Goal: Information Seeking & Learning: Check status

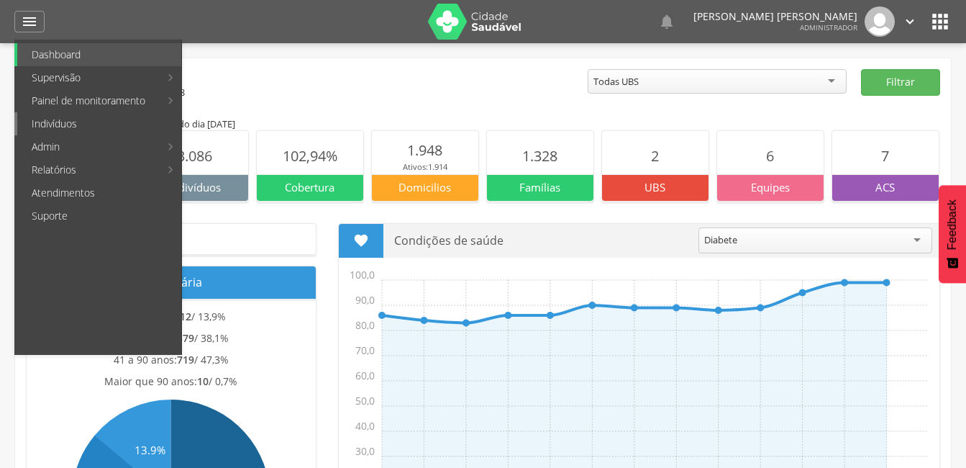
click at [27, 126] on link "Indivíduos" at bounding box center [99, 123] width 164 height 23
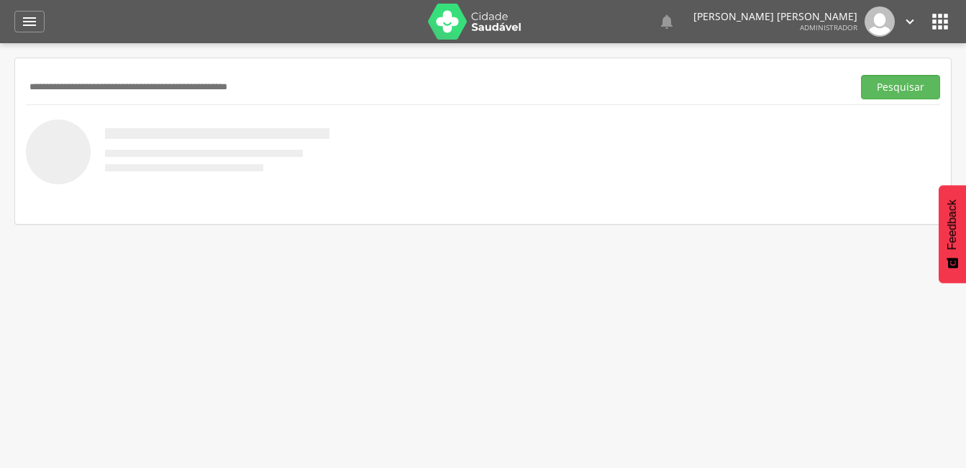
click at [40, 89] on input "text" at bounding box center [436, 87] width 821 height 24
type input "*****"
click at [879, 98] on button "Pesquisar" at bounding box center [900, 87] width 79 height 24
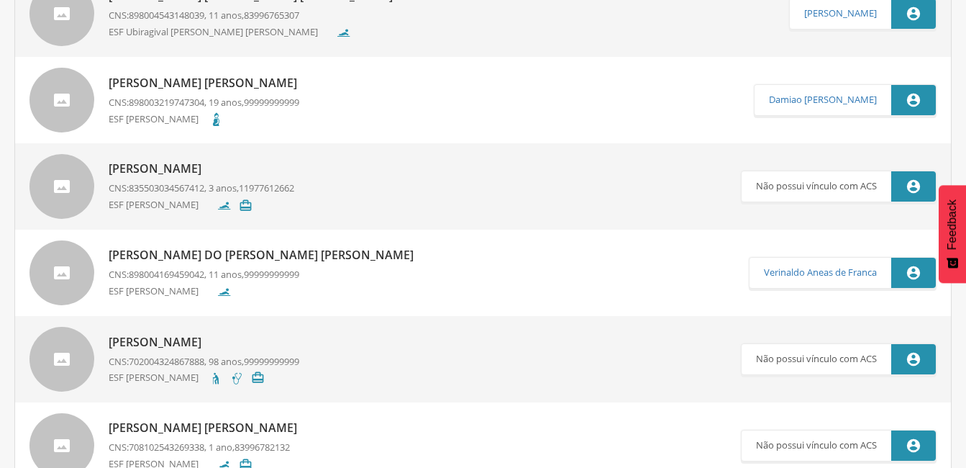
scroll to position [432, 0]
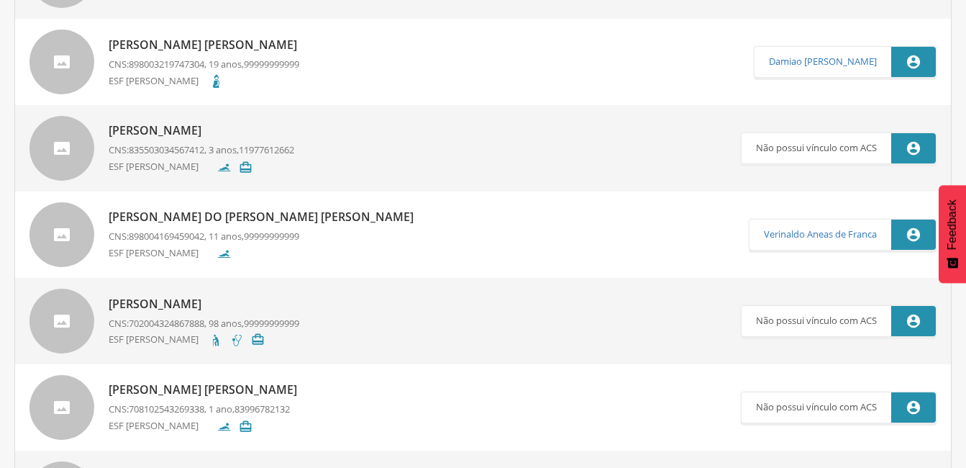
click at [187, 210] on p "[PERSON_NAME] do [PERSON_NAME] [PERSON_NAME]" at bounding box center [265, 217] width 312 height 17
type input "**********"
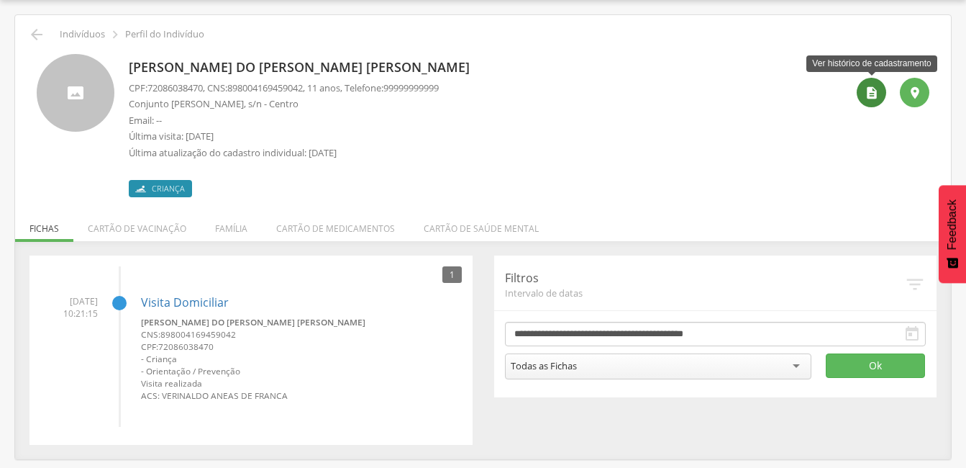
click at [878, 94] on icon "" at bounding box center [872, 93] width 14 height 14
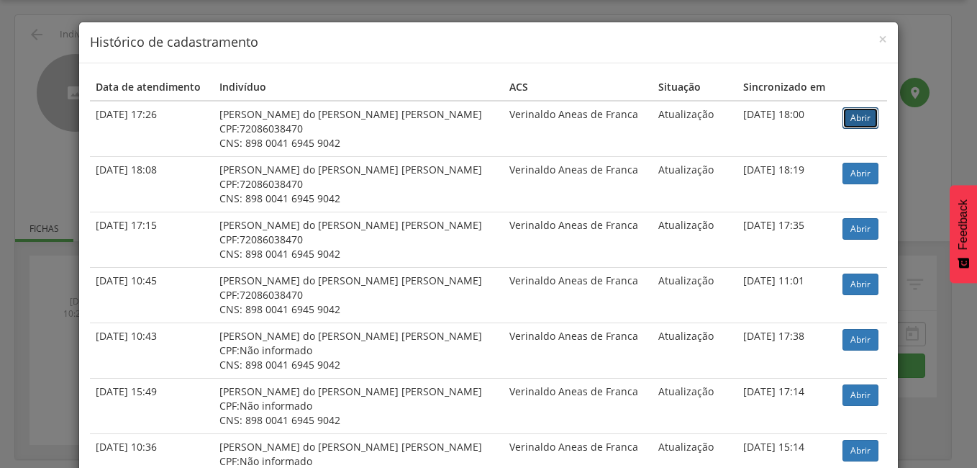
click at [845, 117] on link "Abrir" at bounding box center [861, 118] width 36 height 22
click at [879, 40] on span "×" at bounding box center [883, 39] width 9 height 20
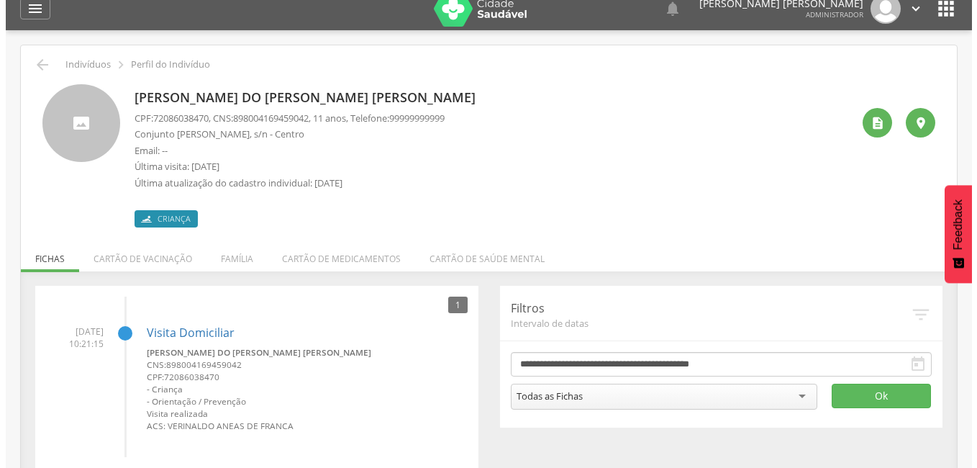
scroll to position [0, 0]
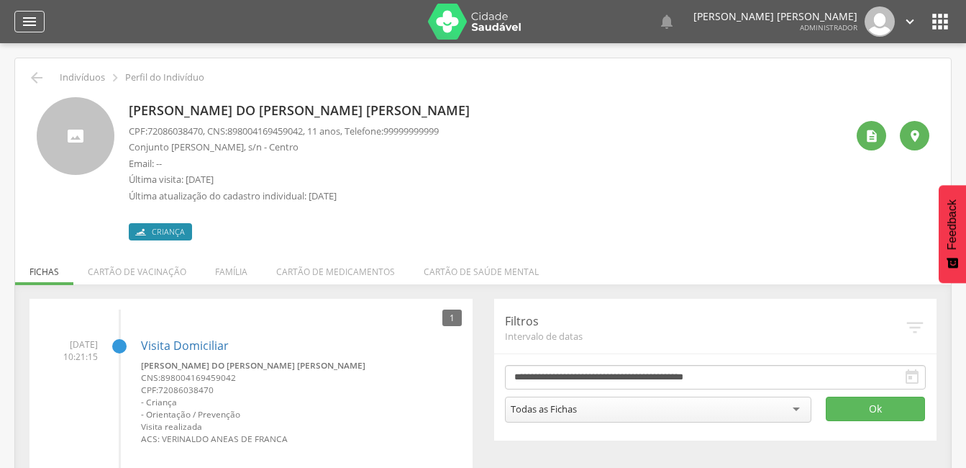
click at [42, 15] on div "" at bounding box center [29, 22] width 30 height 22
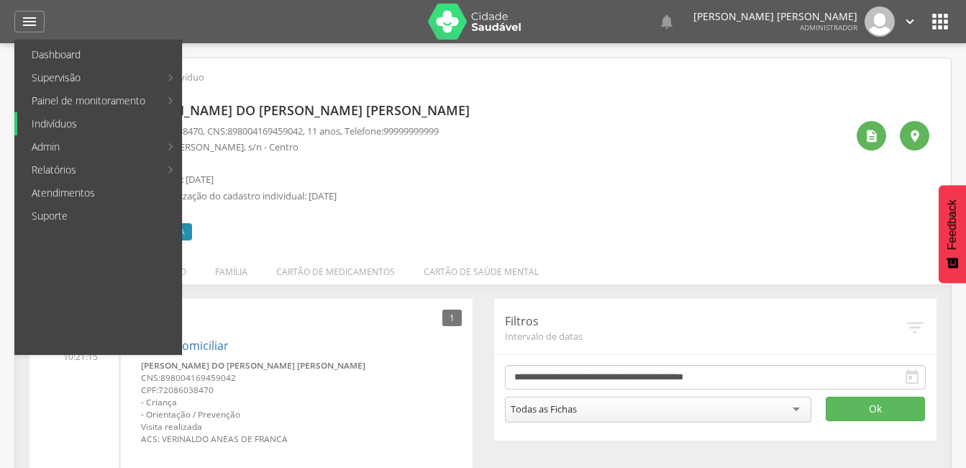
click at [38, 127] on link "Indivíduos" at bounding box center [99, 123] width 164 height 23
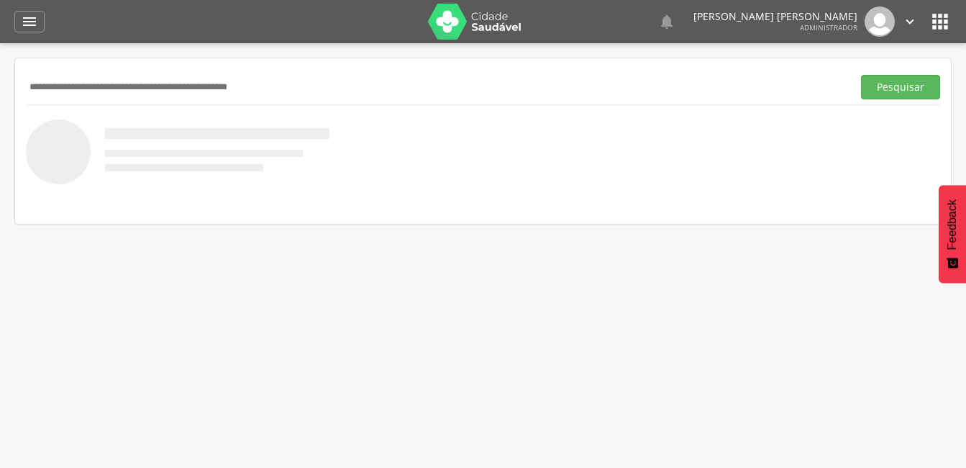
click at [88, 95] on input "text" at bounding box center [436, 87] width 821 height 24
type input "*******"
click at [902, 91] on button "Pesquisar" at bounding box center [900, 87] width 79 height 24
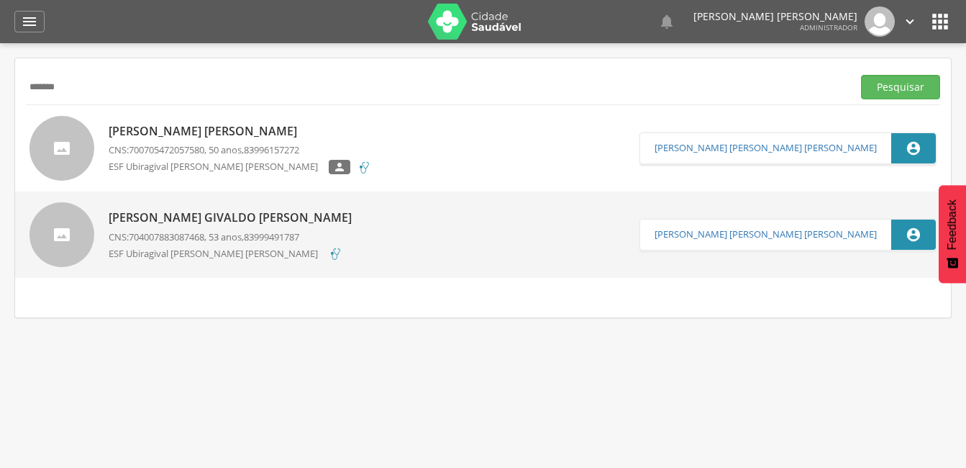
click at [142, 216] on p "[PERSON_NAME] Givaldo [PERSON_NAME]" at bounding box center [234, 217] width 250 height 17
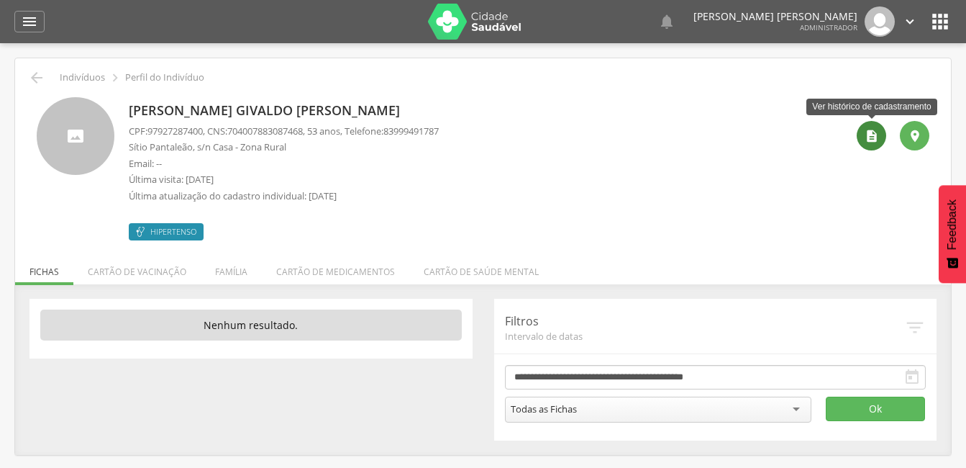
click at [872, 139] on icon "" at bounding box center [872, 136] width 14 height 14
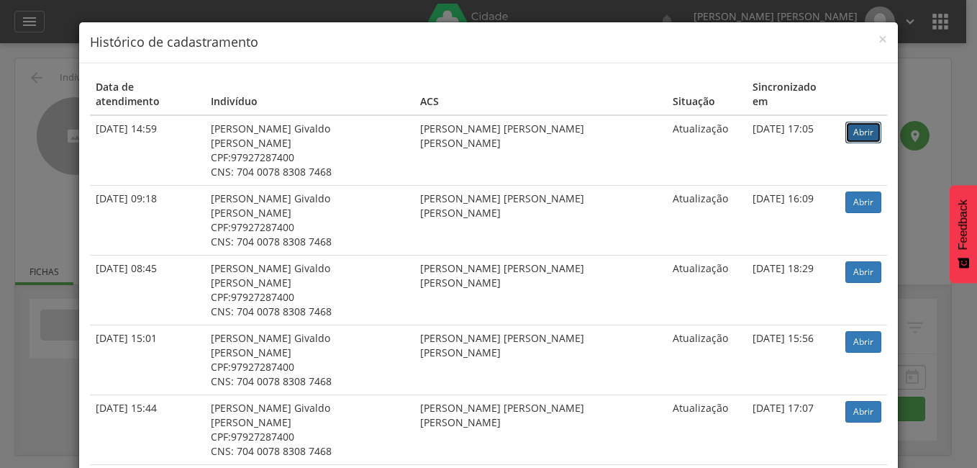
click at [845, 122] on link "Abrir" at bounding box center [863, 133] width 36 height 22
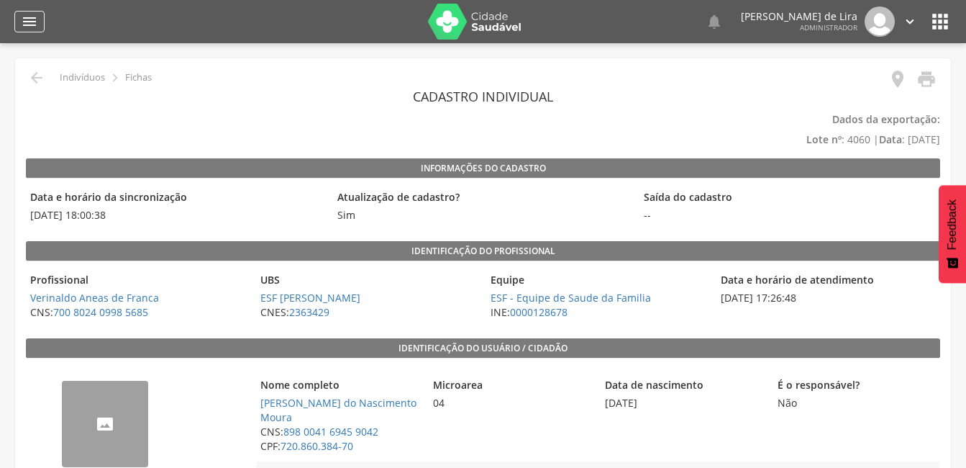
click at [40, 22] on div "" at bounding box center [29, 22] width 30 height 22
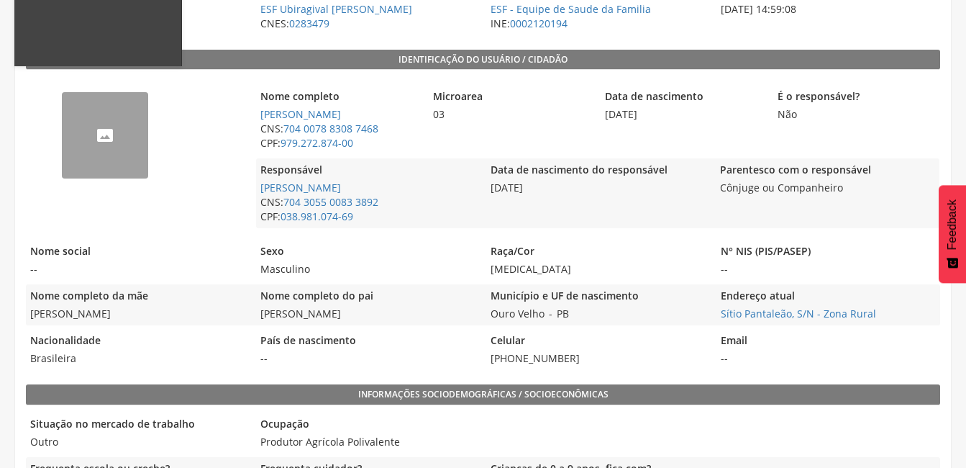
scroll to position [360, 0]
